Goal: Task Accomplishment & Management: Use online tool/utility

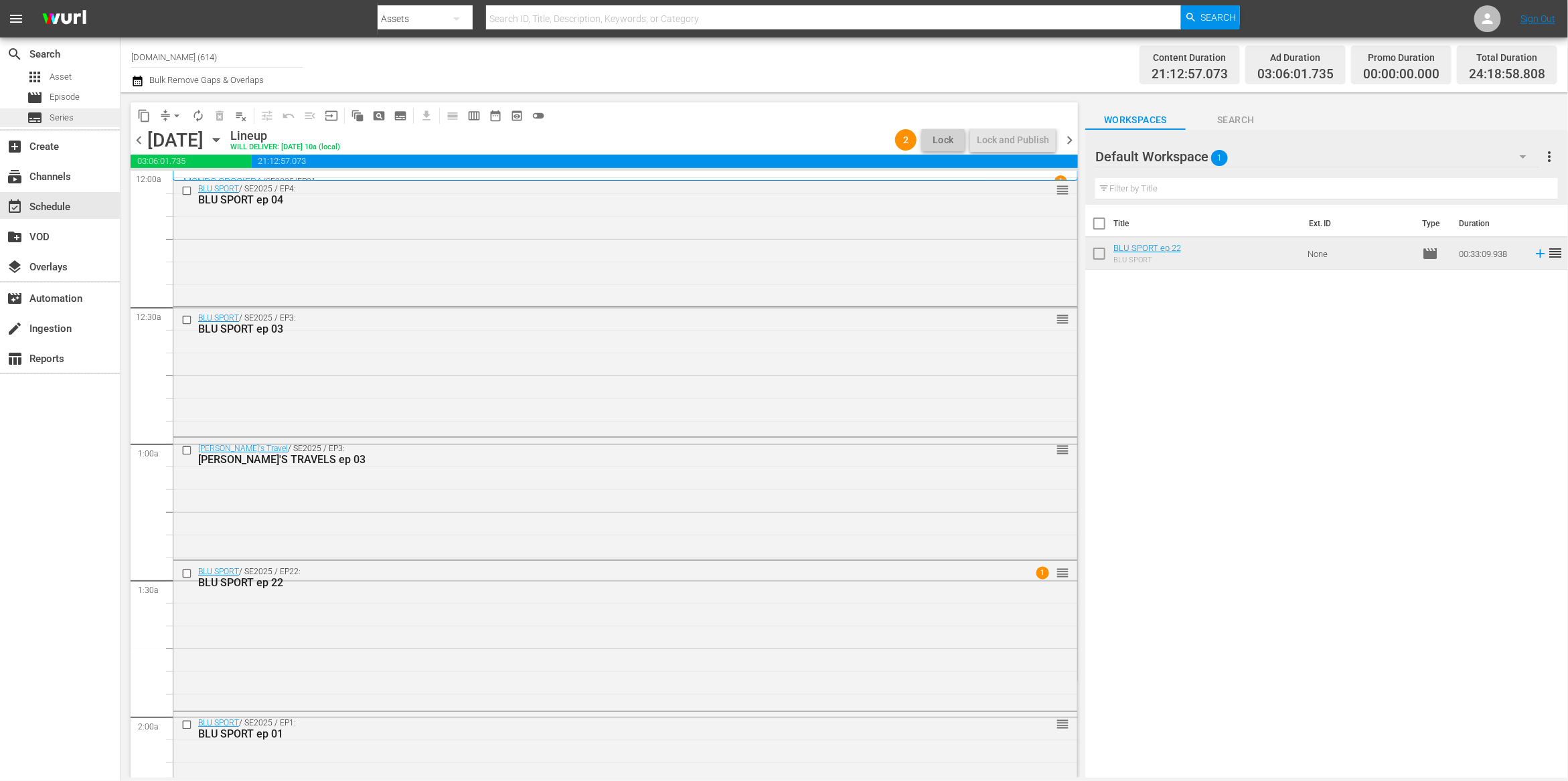
click at [53, 118] on span "Series" at bounding box center [61, 118] width 24 height 14
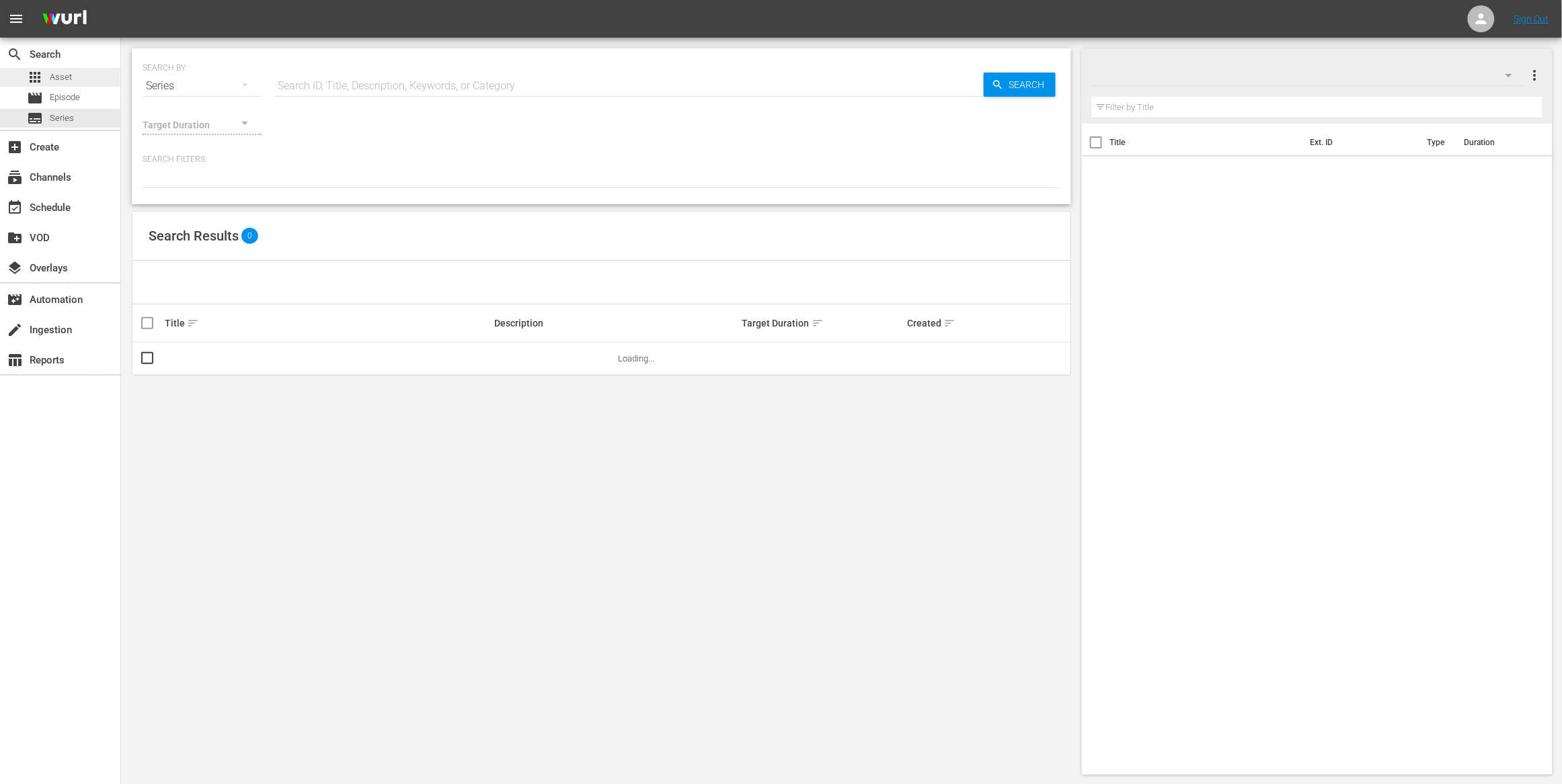
click at [66, 82] on span "Asset" at bounding box center [60, 78] width 22 height 14
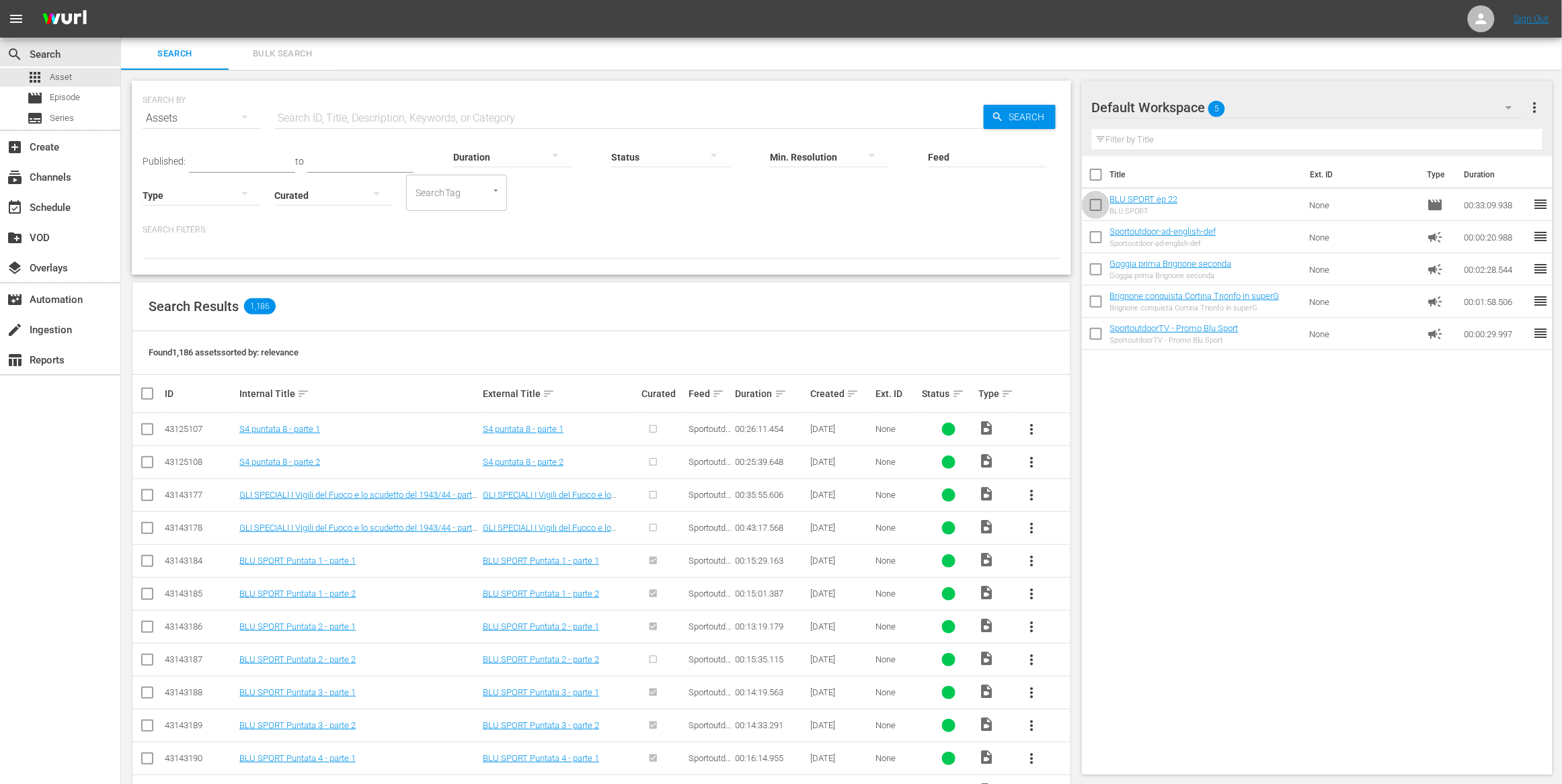
click at [1096, 205] on input "checkbox" at bounding box center [1096, 207] width 28 height 28
checkbox input "true"
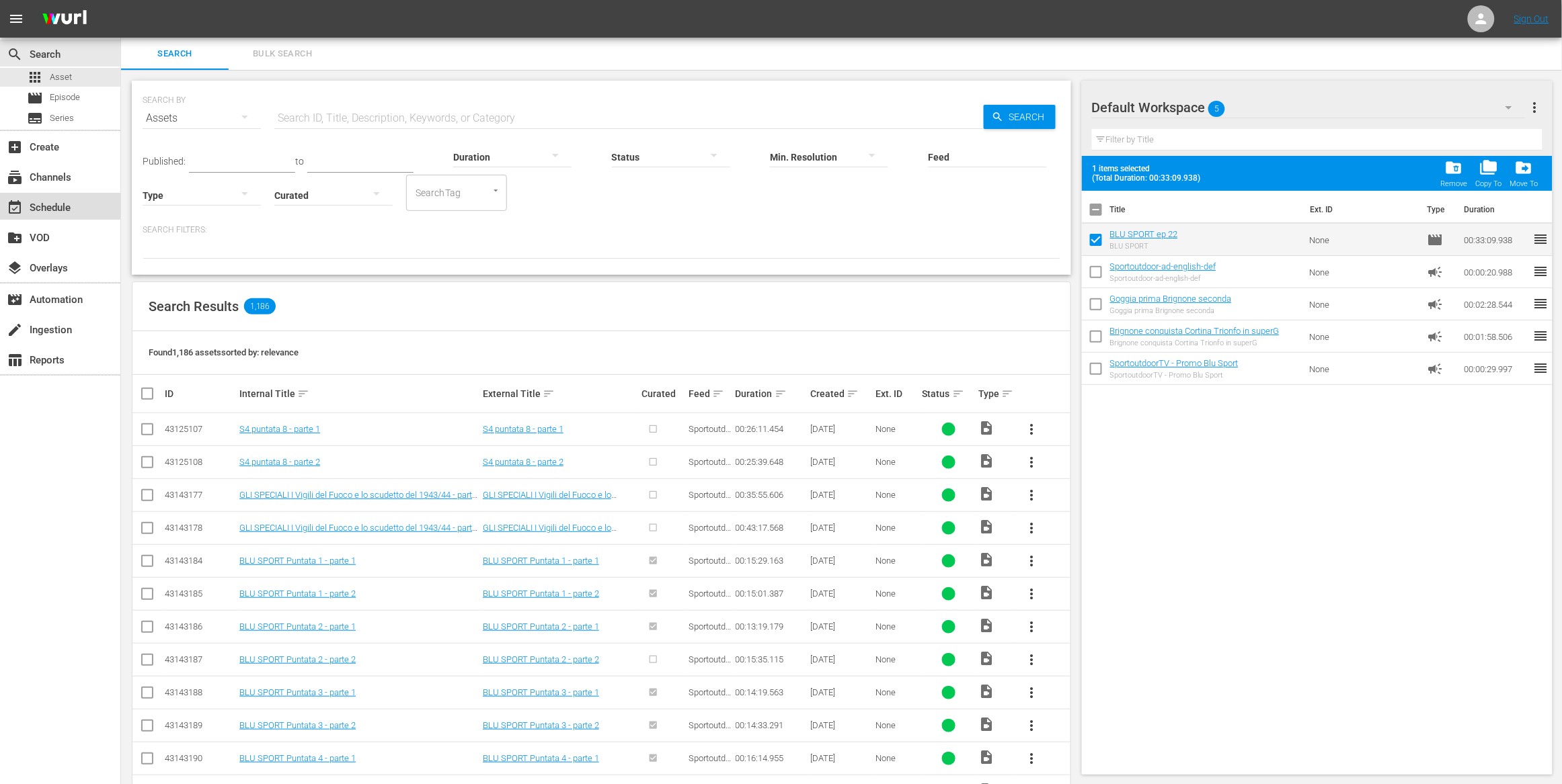
click at [45, 200] on div "event_available Schedule" at bounding box center [37, 205] width 75 height 12
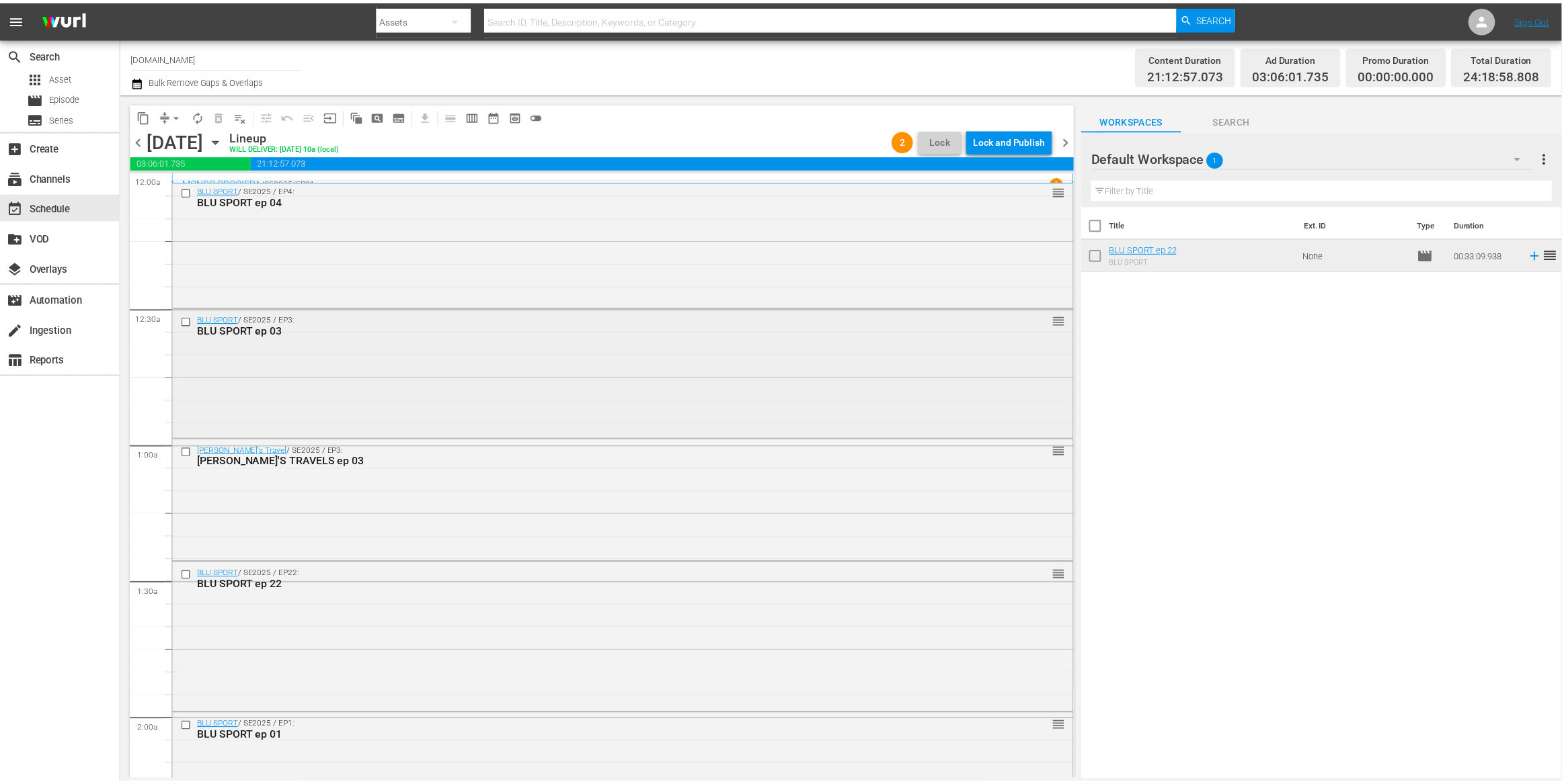
scroll to position [3, 0]
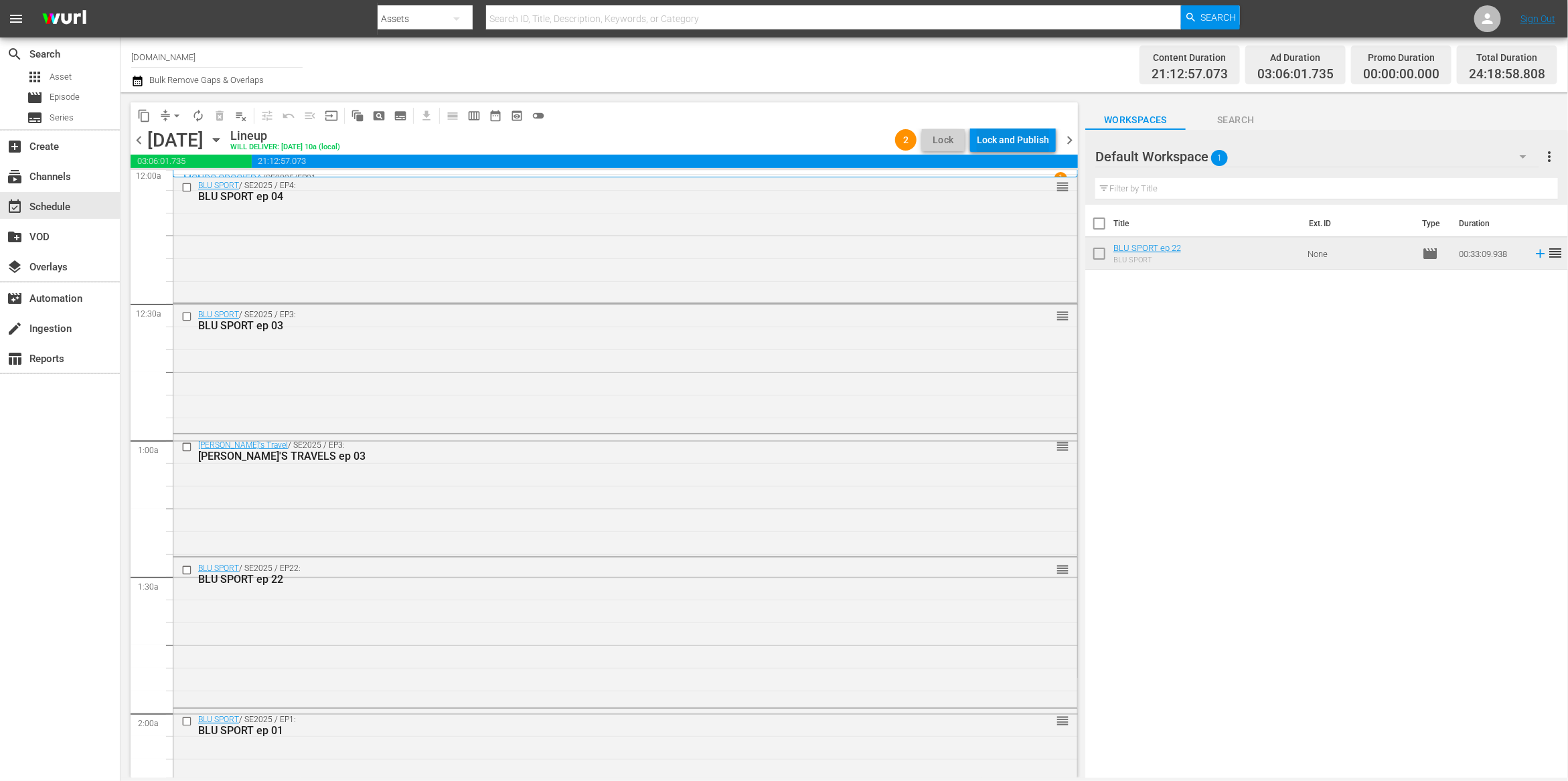
click at [1016, 141] on div "Lock and Publish" at bounding box center [1013, 140] width 73 height 24
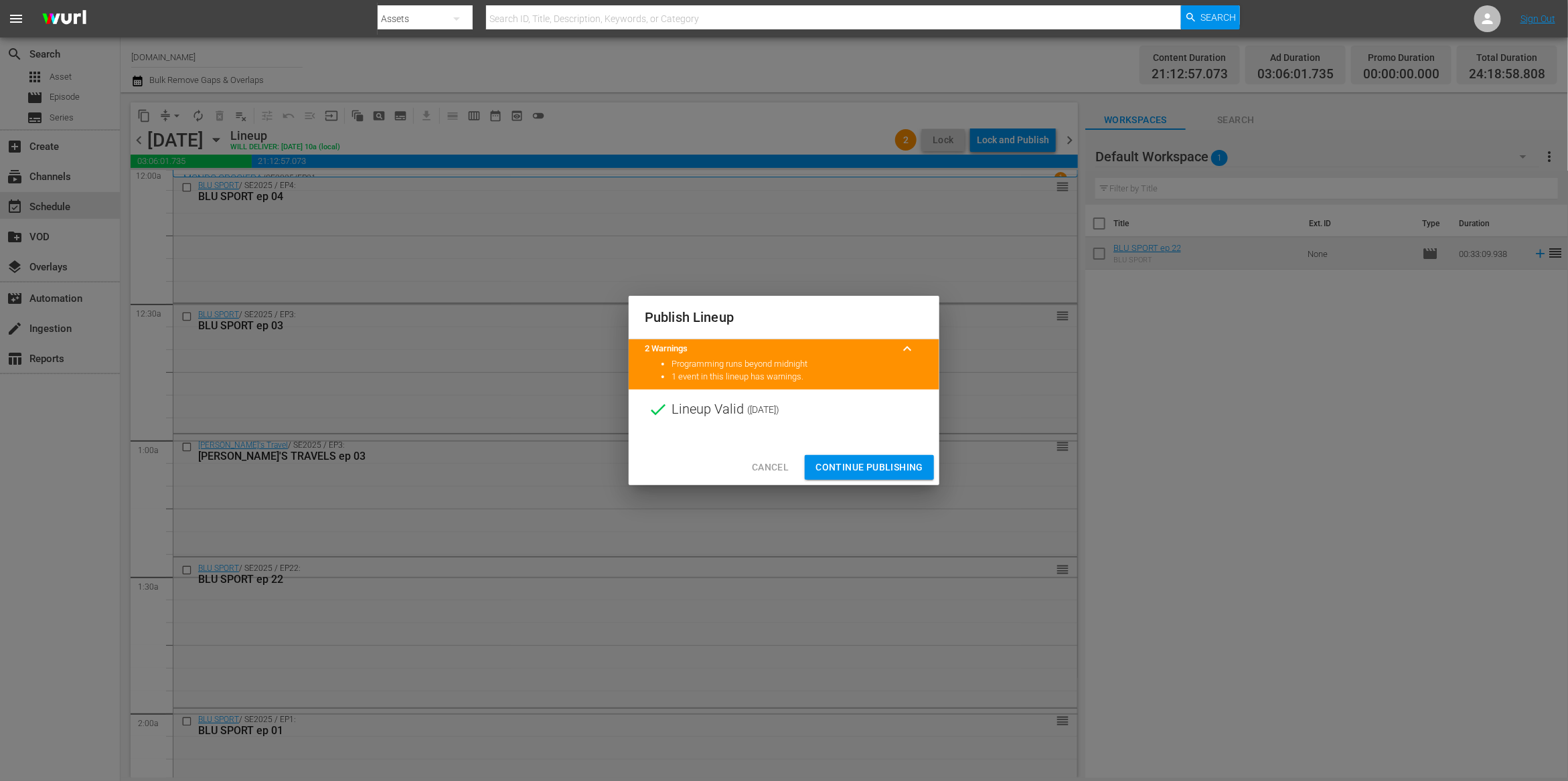
click at [873, 462] on span "Continue Publishing" at bounding box center [868, 467] width 108 height 16
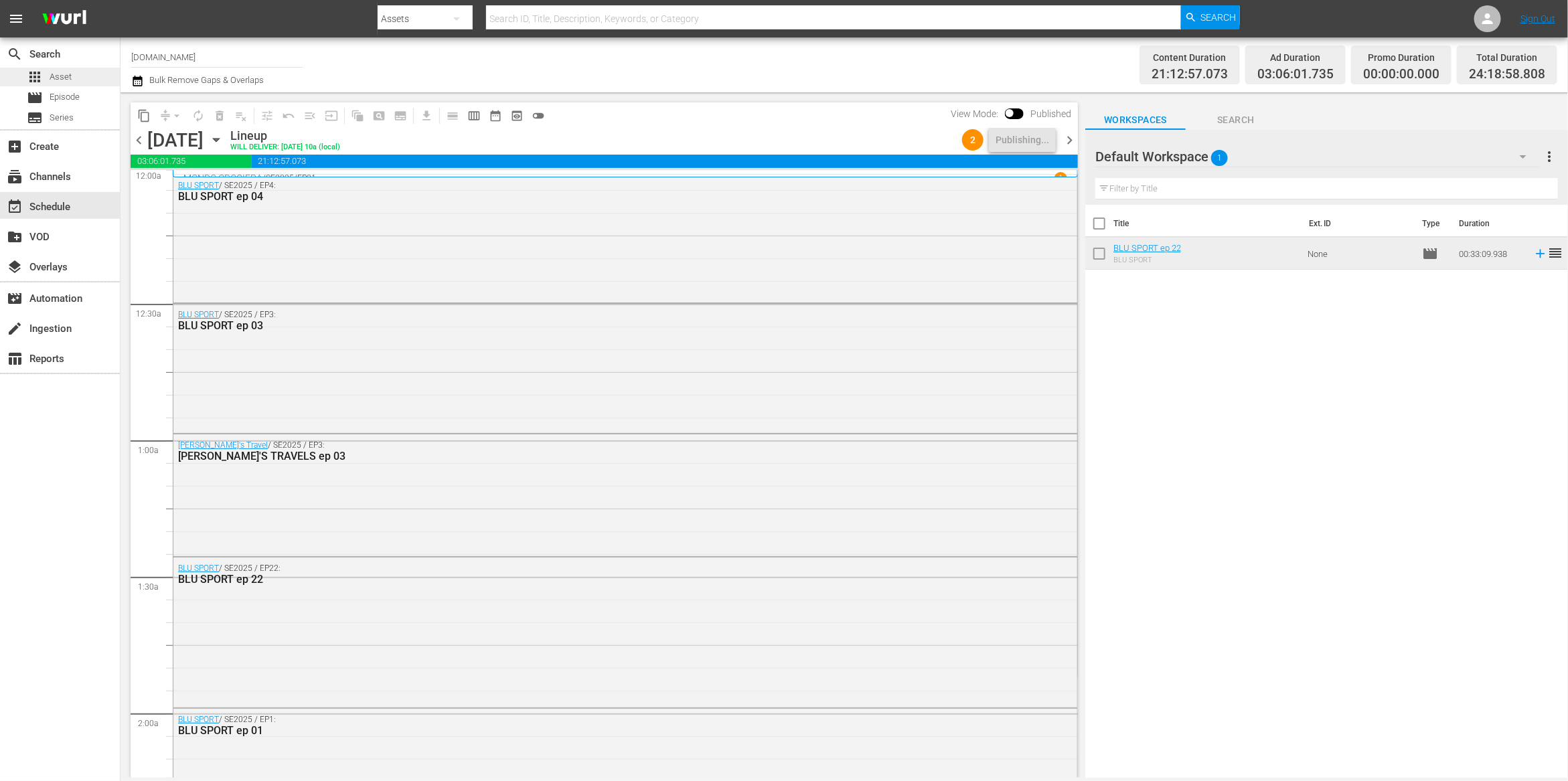
click at [82, 83] on div "apps Asset" at bounding box center [60, 77] width 120 height 18
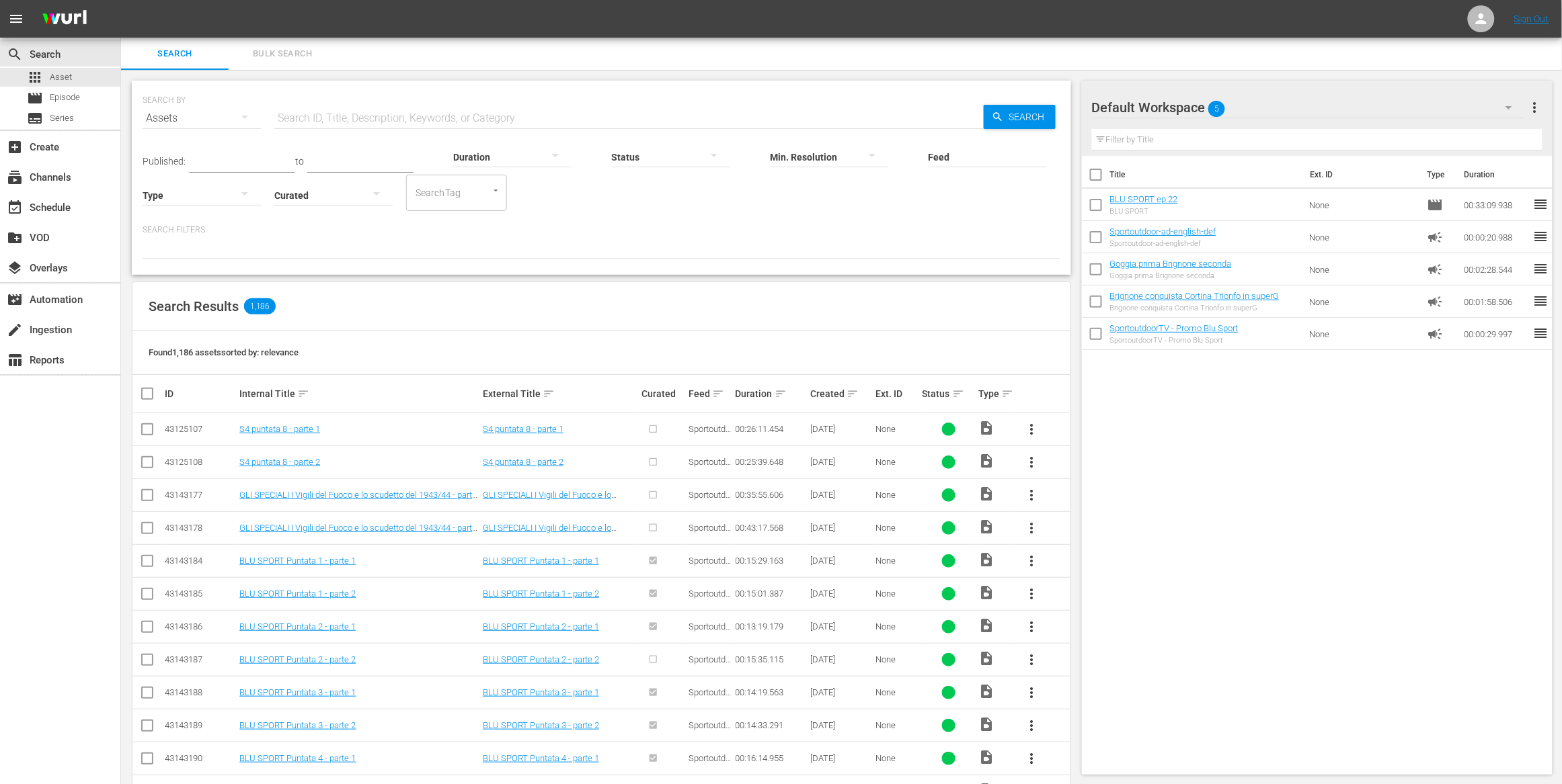
click at [1093, 207] on input "checkbox" at bounding box center [1096, 207] width 28 height 28
checkbox input "true"
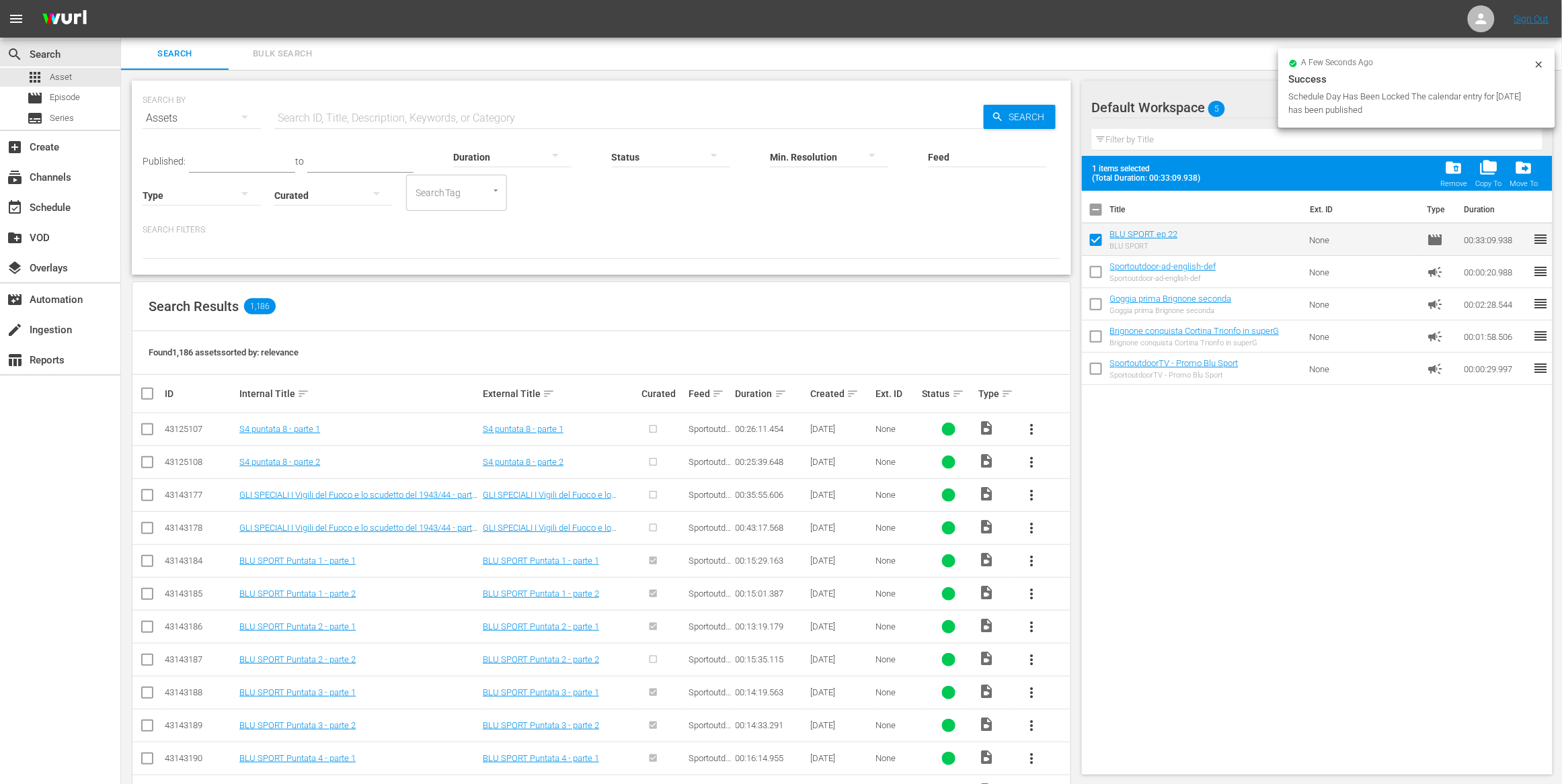
click at [1097, 308] on input "checkbox" at bounding box center [1096, 306] width 28 height 28
checkbox input "true"
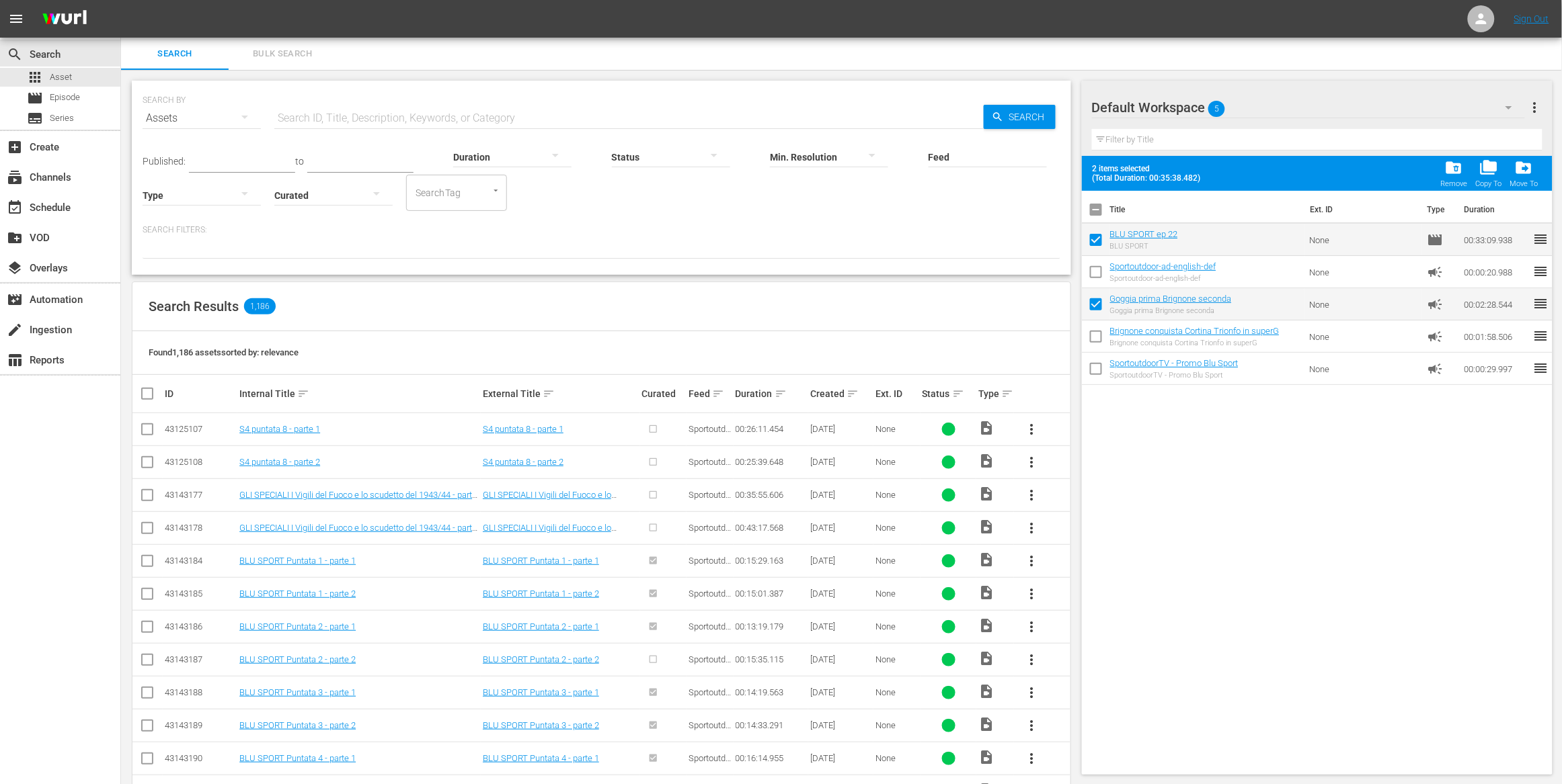
click at [1100, 336] on input "checkbox" at bounding box center [1096, 339] width 28 height 28
checkbox input "true"
click at [1102, 369] on input "checkbox" at bounding box center [1096, 372] width 28 height 28
checkbox input "true"
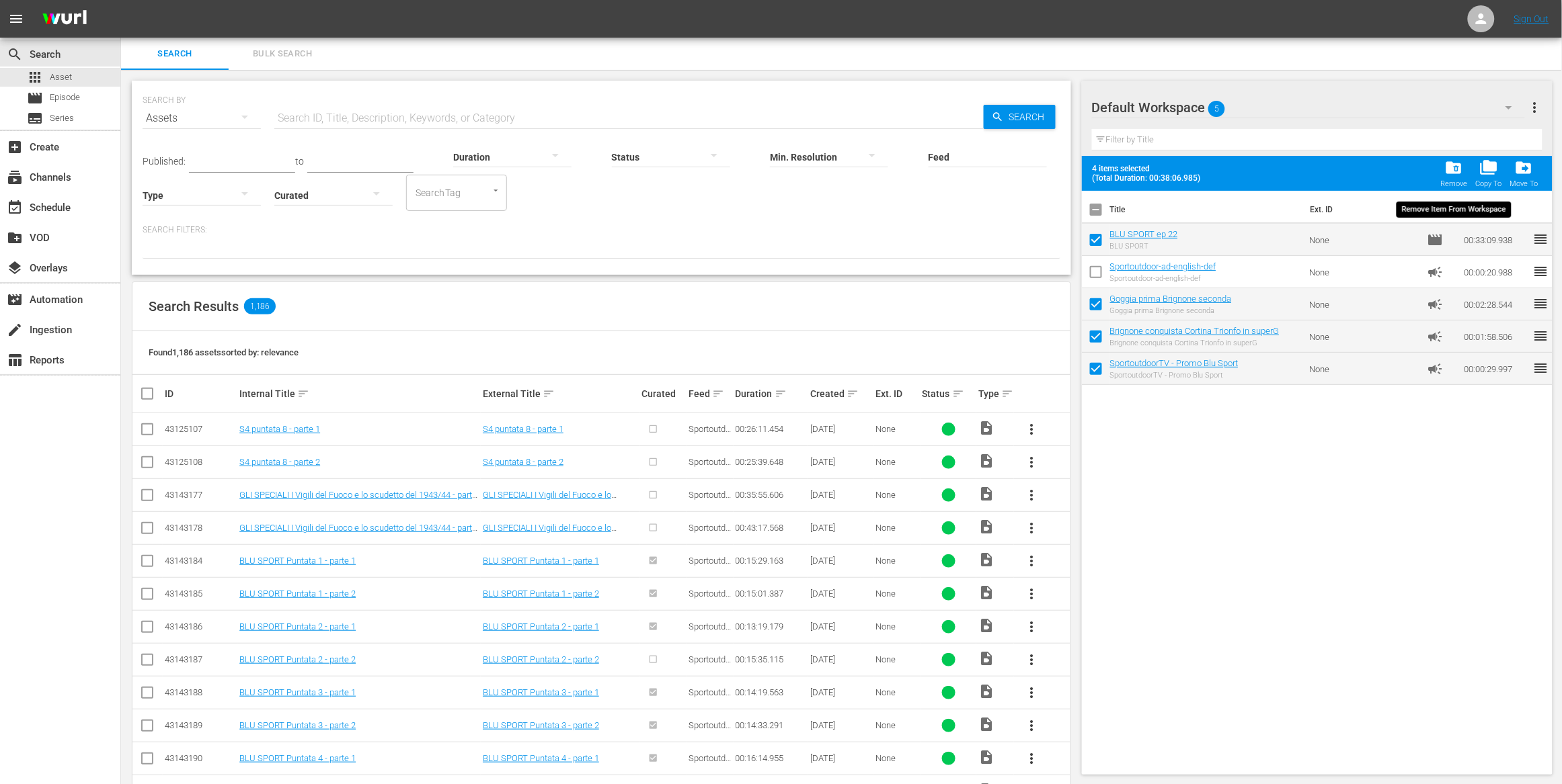
click at [1462, 171] on span "folder_delete" at bounding box center [1454, 167] width 18 height 18
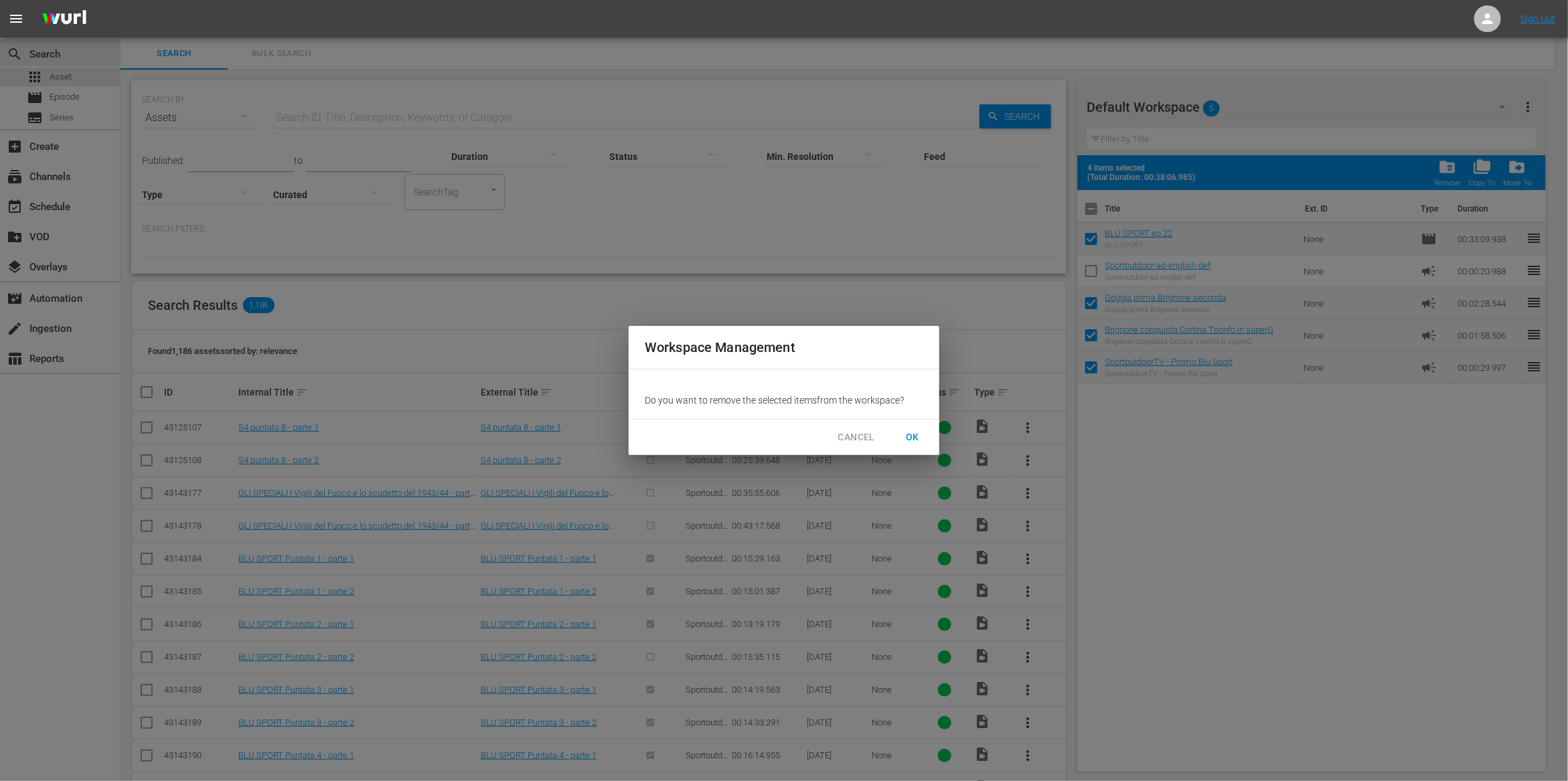
click at [918, 433] on span "OK" at bounding box center [913, 437] width 21 height 16
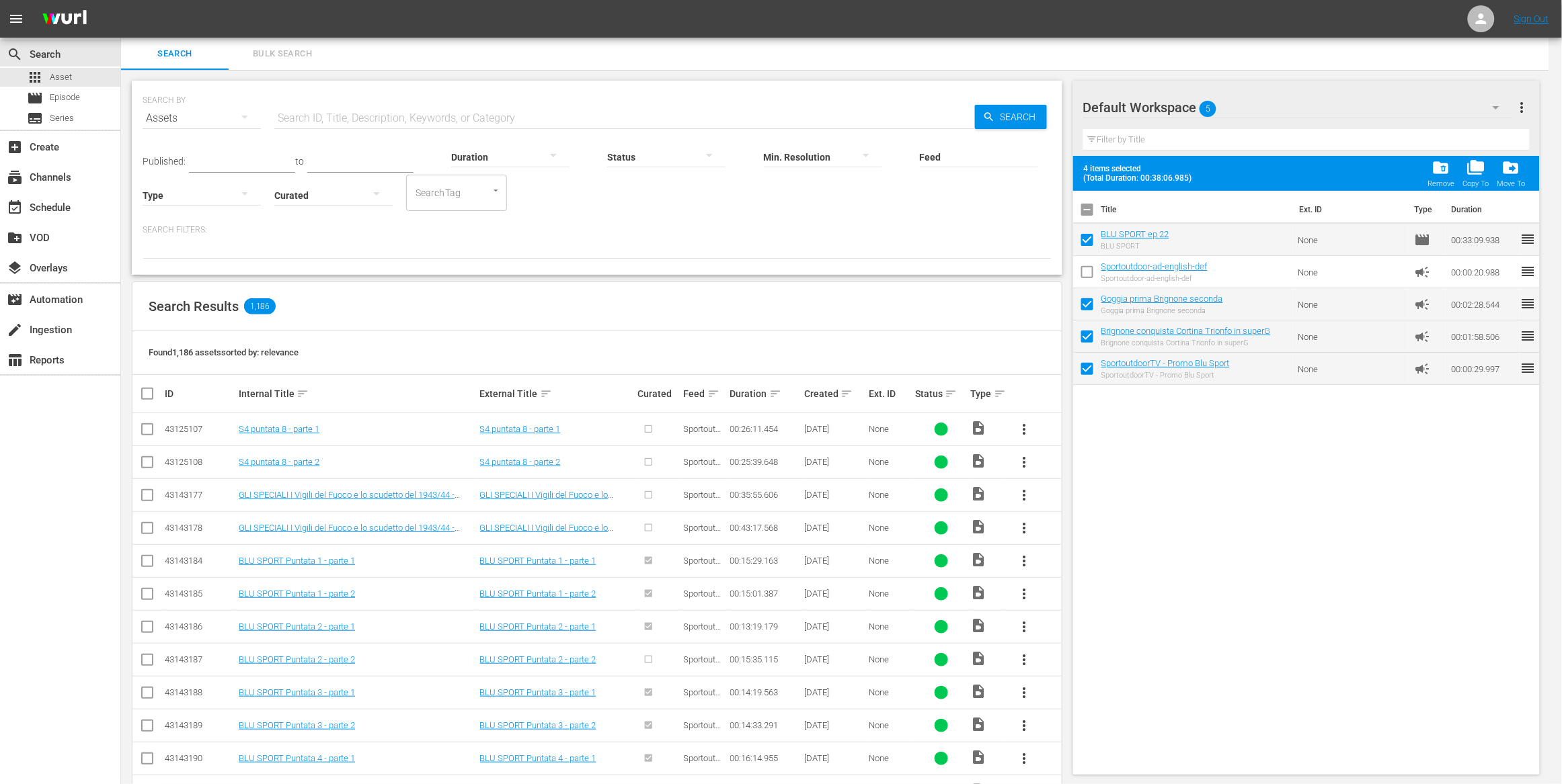
checkbox input "false"
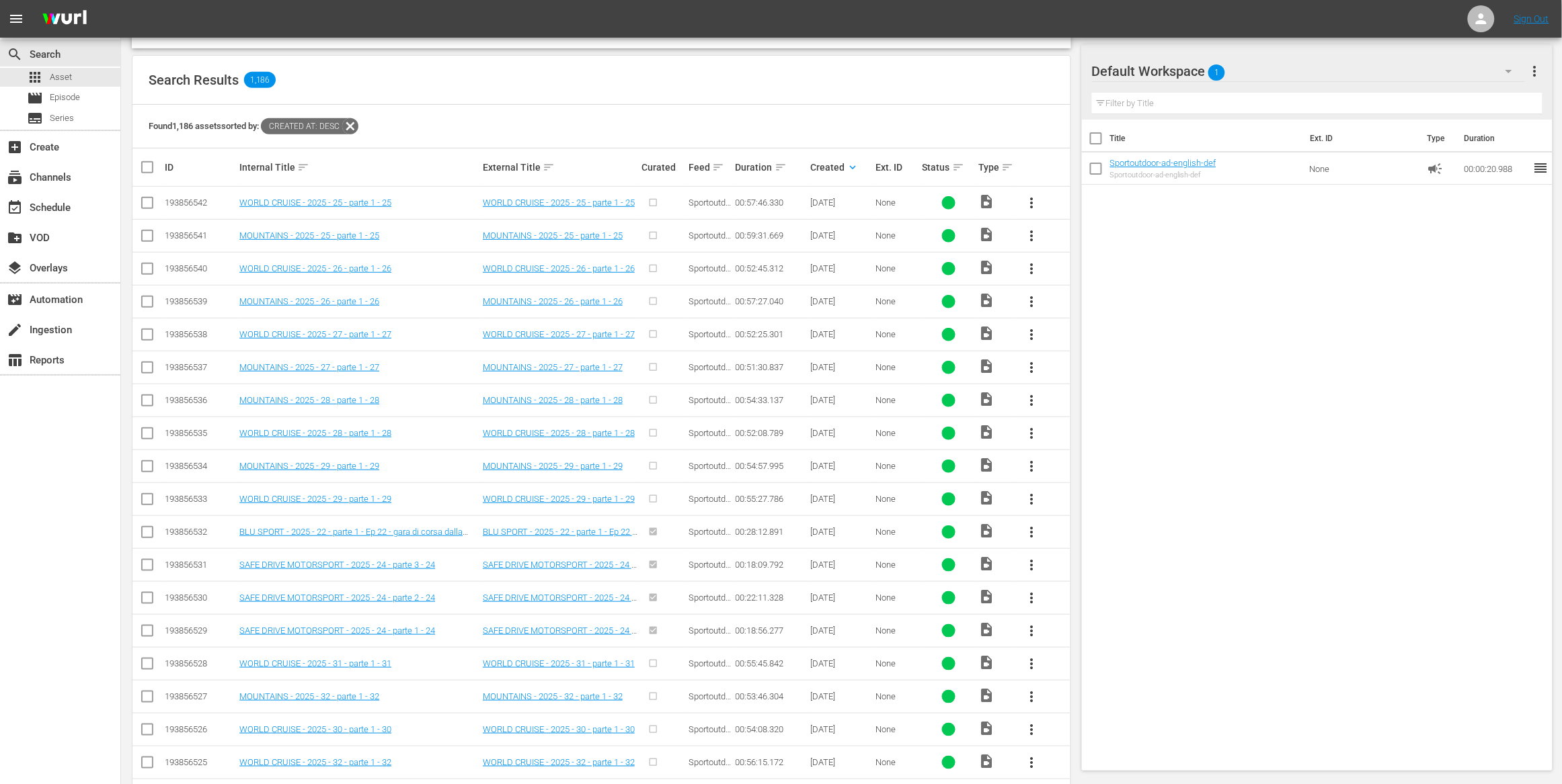
scroll to position [225, 0]
